Goal: Task Accomplishment & Management: Use online tool/utility

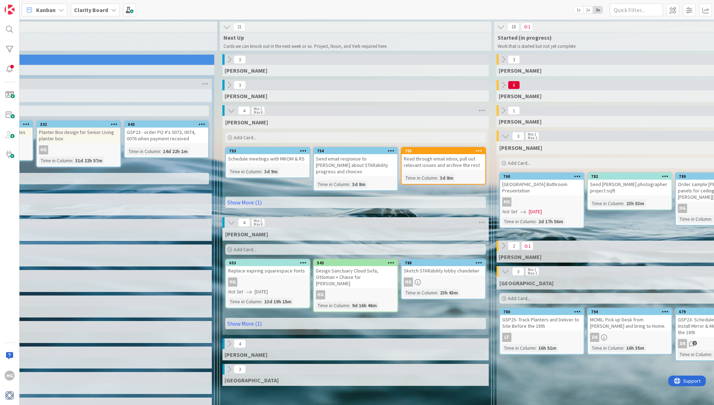
scroll to position [0, 385]
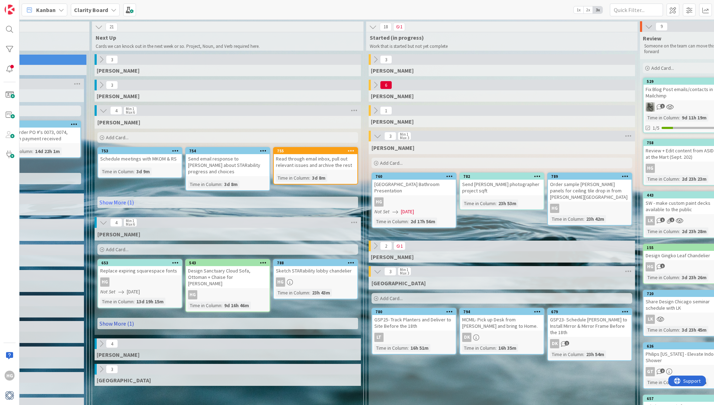
click at [111, 317] on link "Show More (1)" at bounding box center [227, 322] width 261 height 11
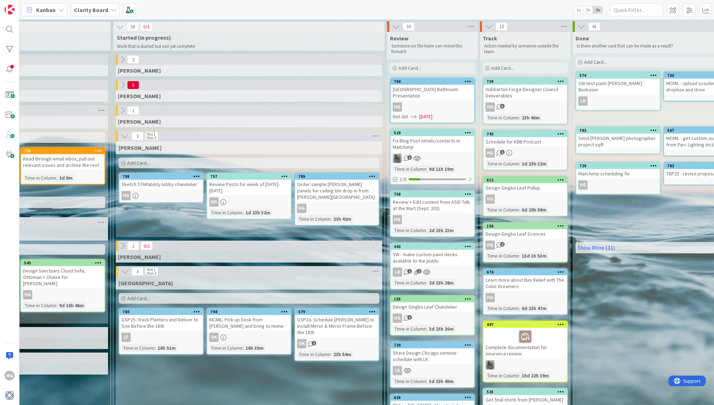
scroll to position [0, 639]
click at [338, 204] on div "HG" at bounding box center [336, 208] width 84 height 9
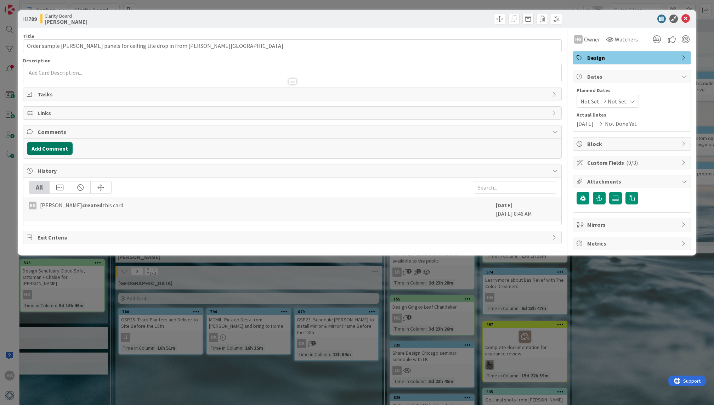
click at [55, 145] on button "Add Comment" at bounding box center [50, 148] width 46 height 13
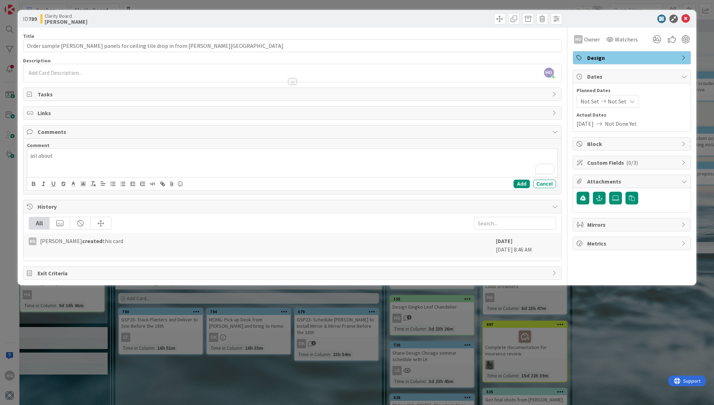
click at [38, 156] on p "asl about" at bounding box center [292, 155] width 524 height 8
click at [64, 164] on div "ask about" at bounding box center [292, 163] width 530 height 28
drag, startPoint x: 117, startPoint y: 154, endPoint x: 0, endPoint y: 160, distance: 117.0
click at [0, 160] on div "ID 789 Clarity Board Hannah Title 65 / 128 Order sample [PERSON_NAME] panels fo…" at bounding box center [357, 202] width 714 height 405
click at [47, 149] on div "ask about cleaning [PERSON_NAME] panels" at bounding box center [292, 163] width 530 height 28
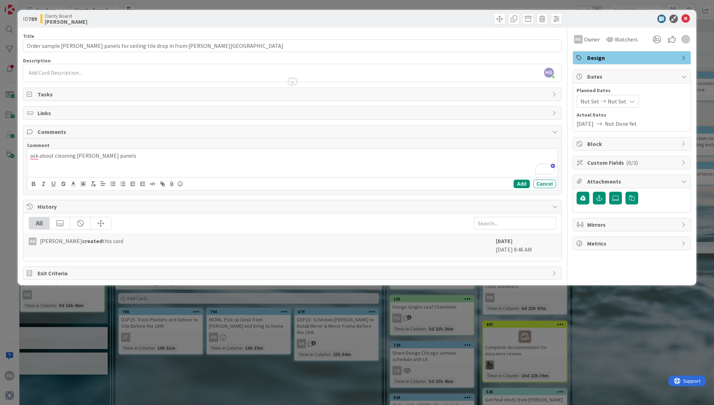
click at [48, 157] on p "ask about cleaning [PERSON_NAME] panels" at bounding box center [292, 155] width 524 height 8
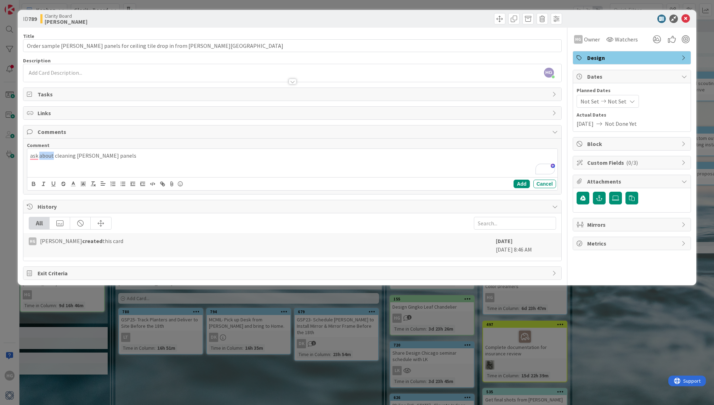
click at [48, 157] on p "ask about cleaning [PERSON_NAME] panels" at bounding box center [292, 155] width 524 height 8
click at [44, 149] on div "ask about cleaning [PERSON_NAME] panels" at bounding box center [292, 163] width 530 height 28
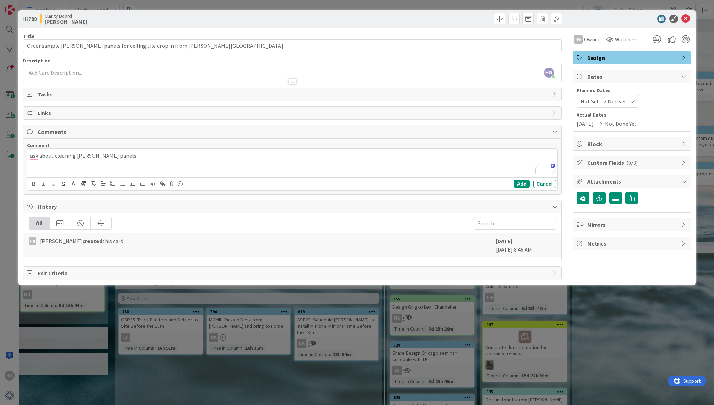
click at [44, 156] on p "ask about cleaning [PERSON_NAME] panels" at bounding box center [292, 155] width 524 height 8
copy p "ask about cleaning [PERSON_NAME] panels"
click at [74, 76] on div at bounding box center [291, 77] width 537 height 7
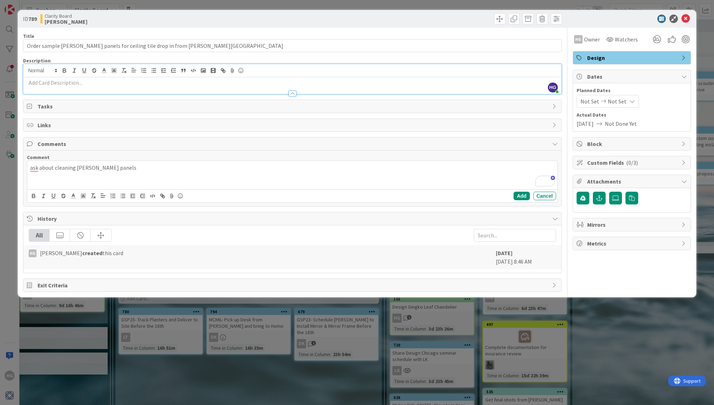
click at [68, 105] on span "Tasks" at bounding box center [293, 106] width 510 height 8
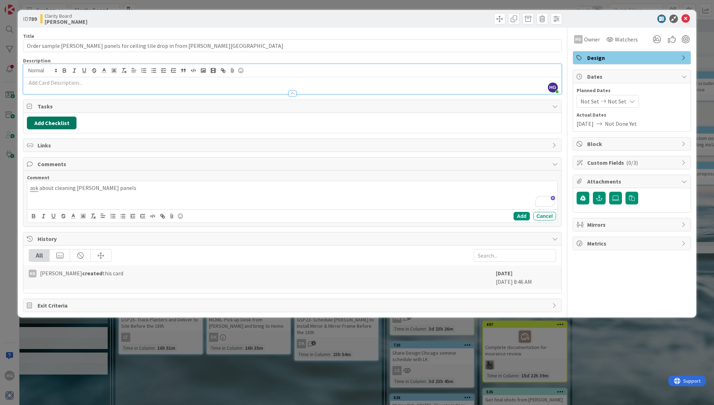
click at [71, 126] on button "Add Checklist" at bounding box center [52, 122] width 50 height 13
type input "ask about cleaning [PERSON_NAME] panels"
click at [47, 178] on div "Checklist Name (needed before adding tasks) 31 / 64 ask about cleaning [PERSON_…" at bounding box center [85, 167] width 110 height 47
click at [34, 175] on button "Add" at bounding box center [39, 172] width 19 height 13
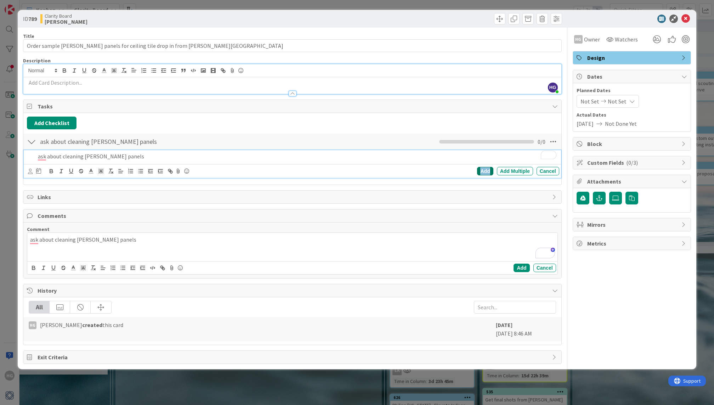
click at [486, 171] on div "Add" at bounding box center [485, 171] width 16 height 8
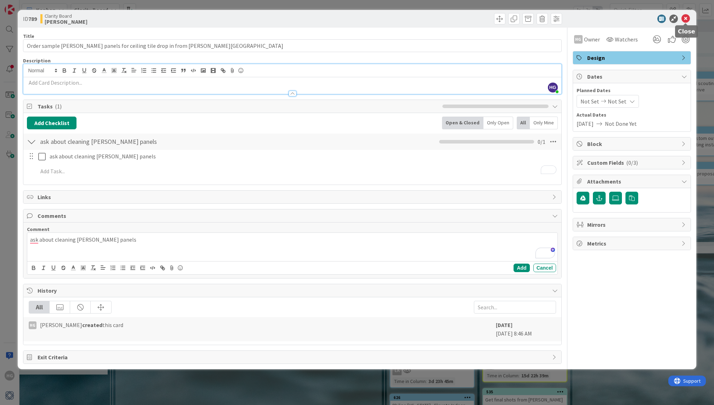
click at [688, 18] on icon at bounding box center [685, 19] width 8 height 8
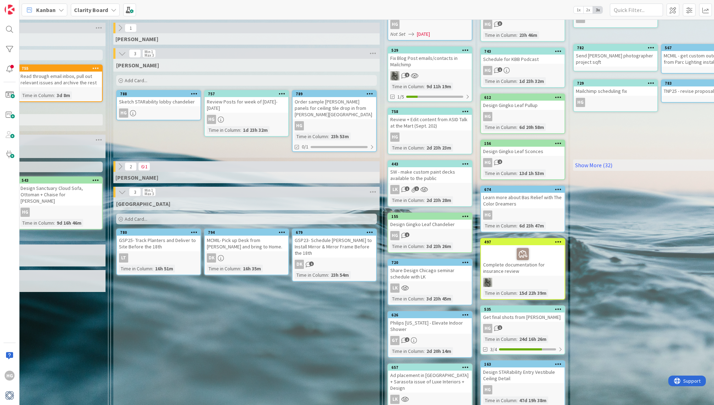
scroll to position [0, 641]
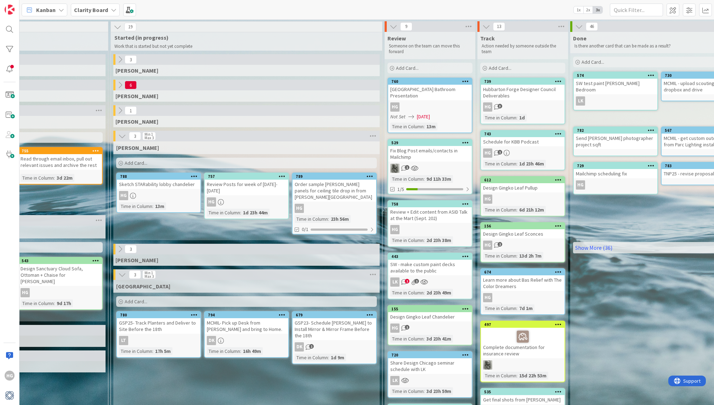
click at [468, 223] on div "758 Review + Edit content from ASID Talk at the Mart (Sept. 202) HG Time in [GE…" at bounding box center [429, 223] width 85 height 47
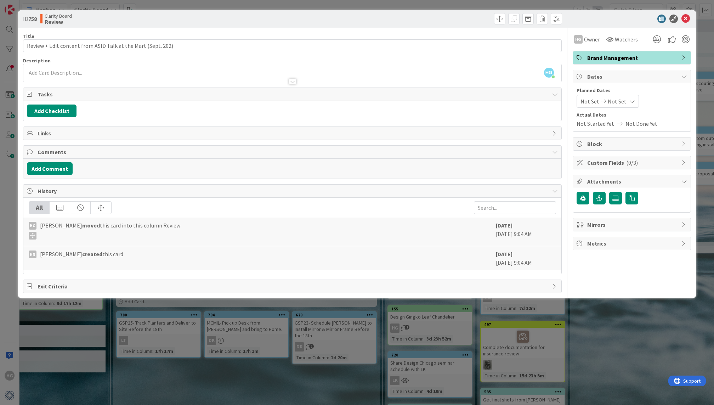
click at [467, 223] on div "HG [PERSON_NAME] moved this card into this column Review" at bounding box center [260, 230] width 463 height 18
